Goal: Find specific page/section: Find specific page/section

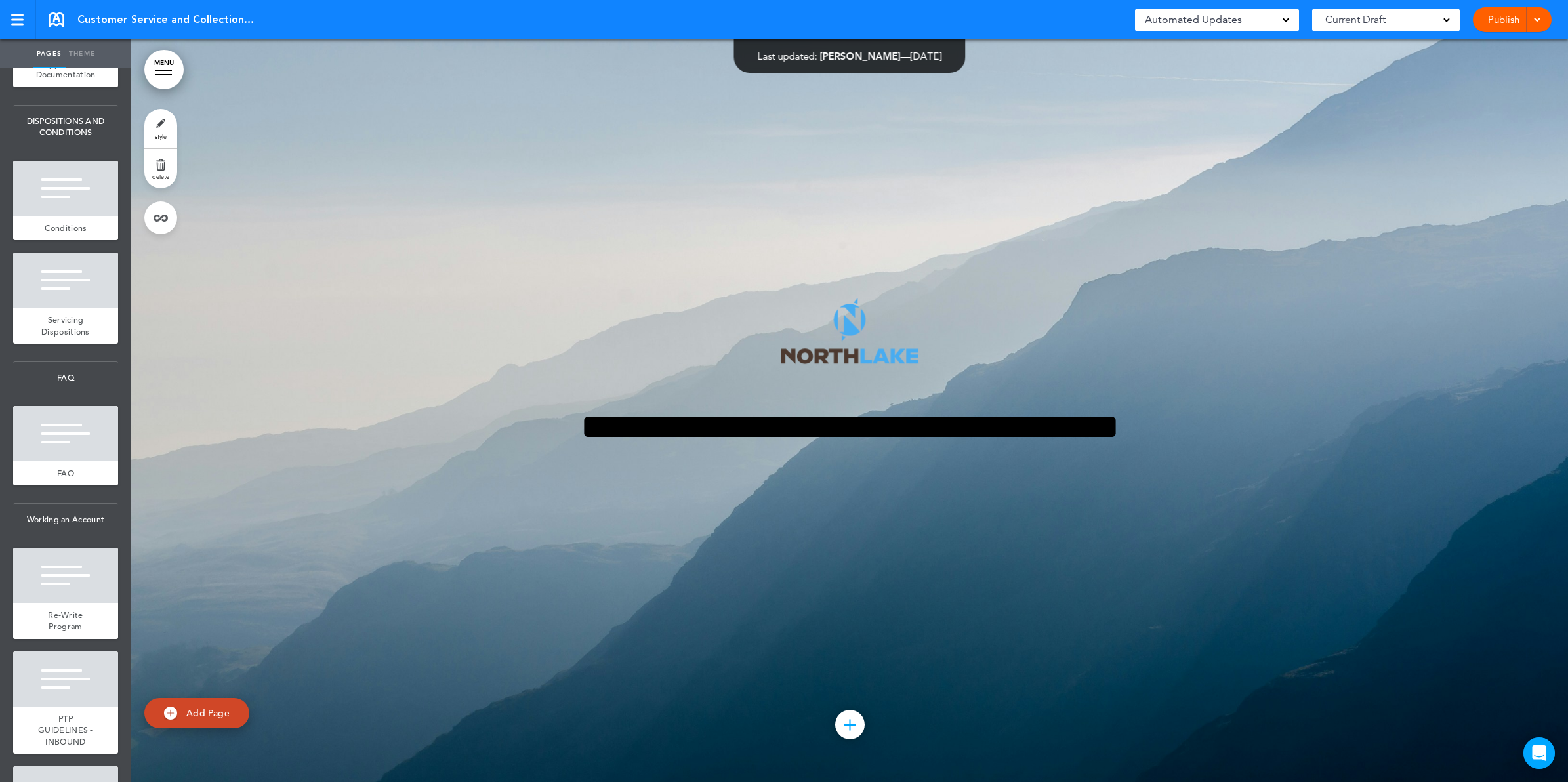
scroll to position [1231, 0]
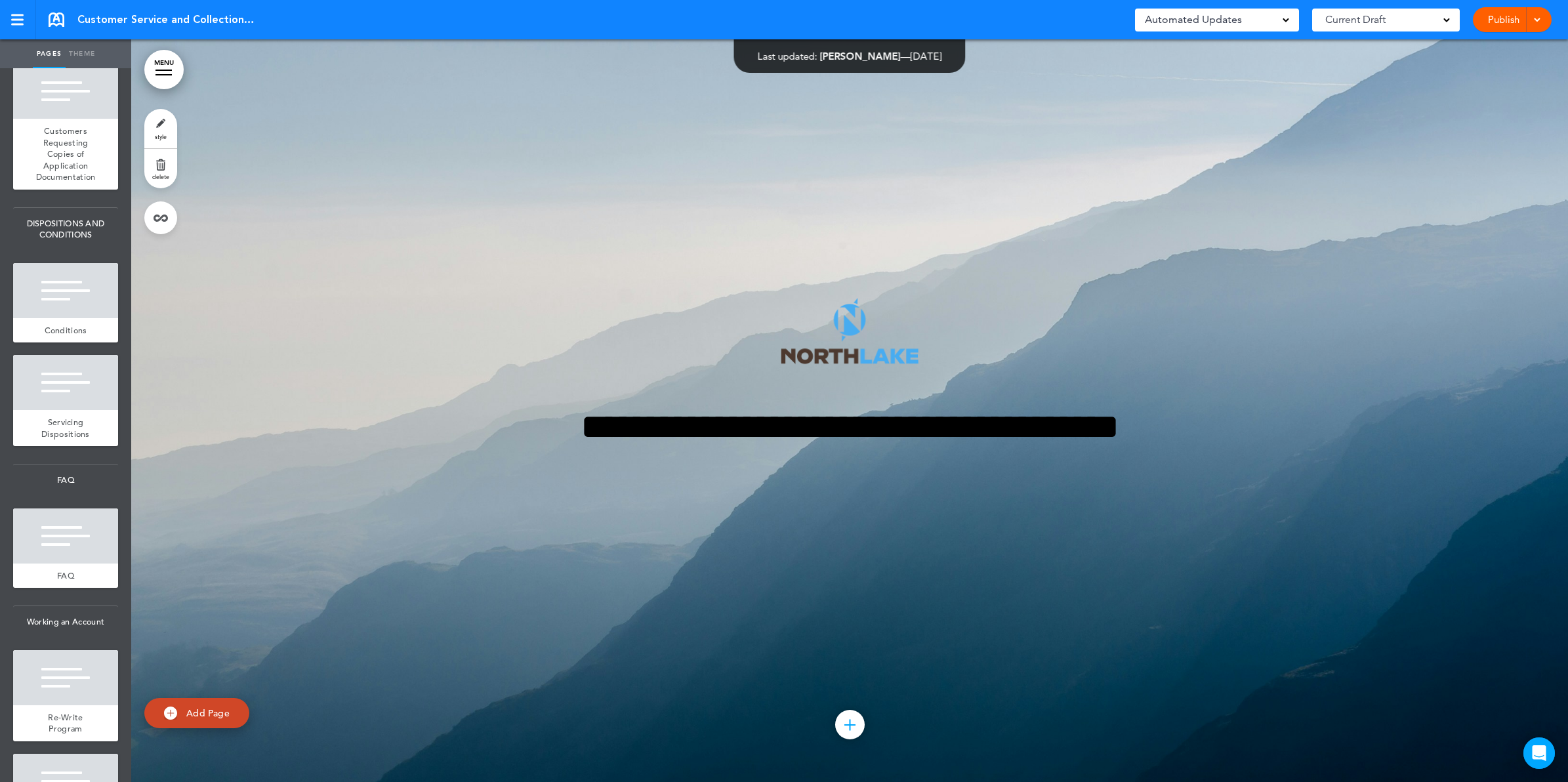
click at [180, 513] on div at bounding box center [848, 411] width 1436 height 743
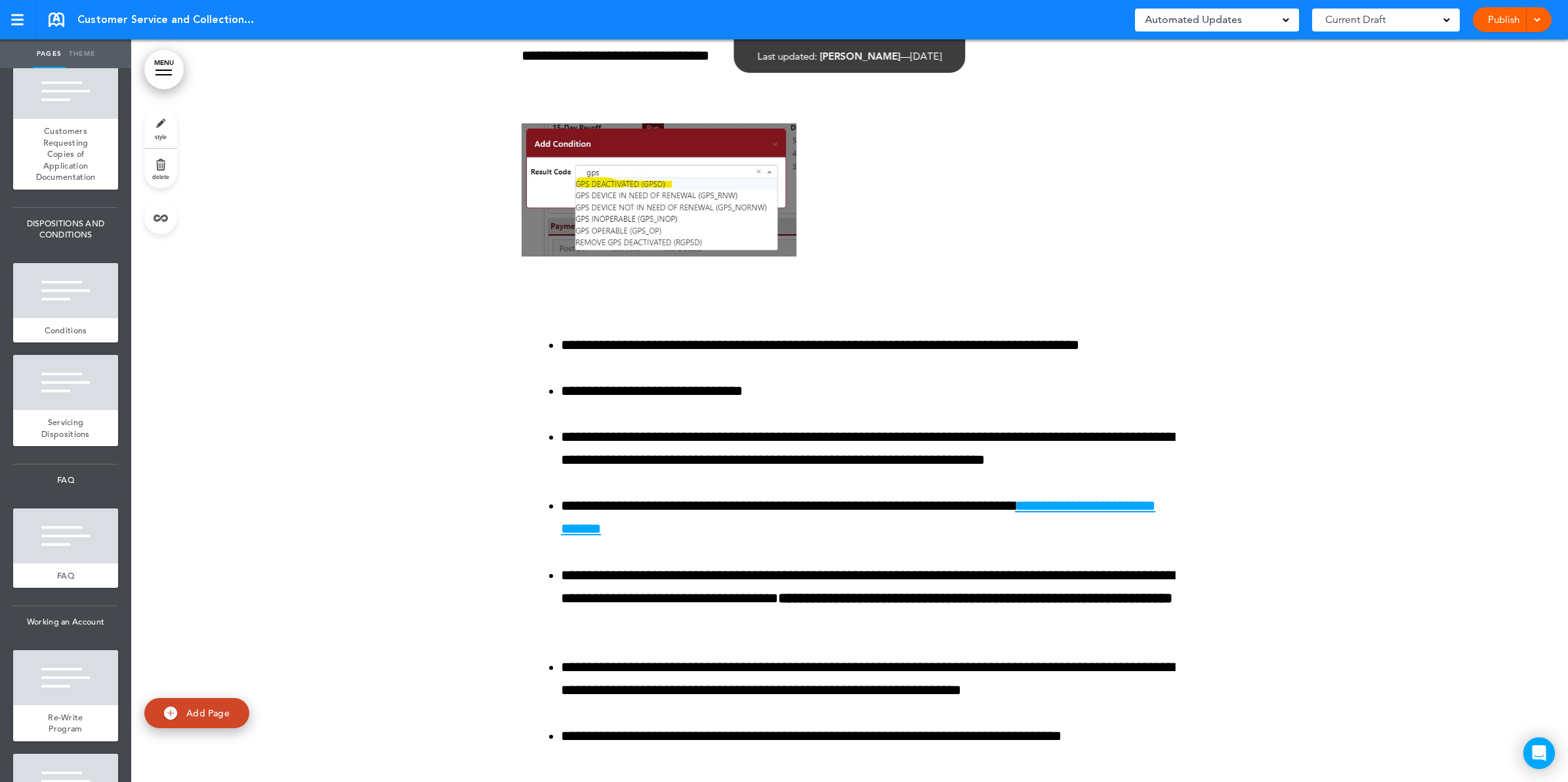
scroll to position [86351, 0]
